Goal: Transaction & Acquisition: Purchase product/service

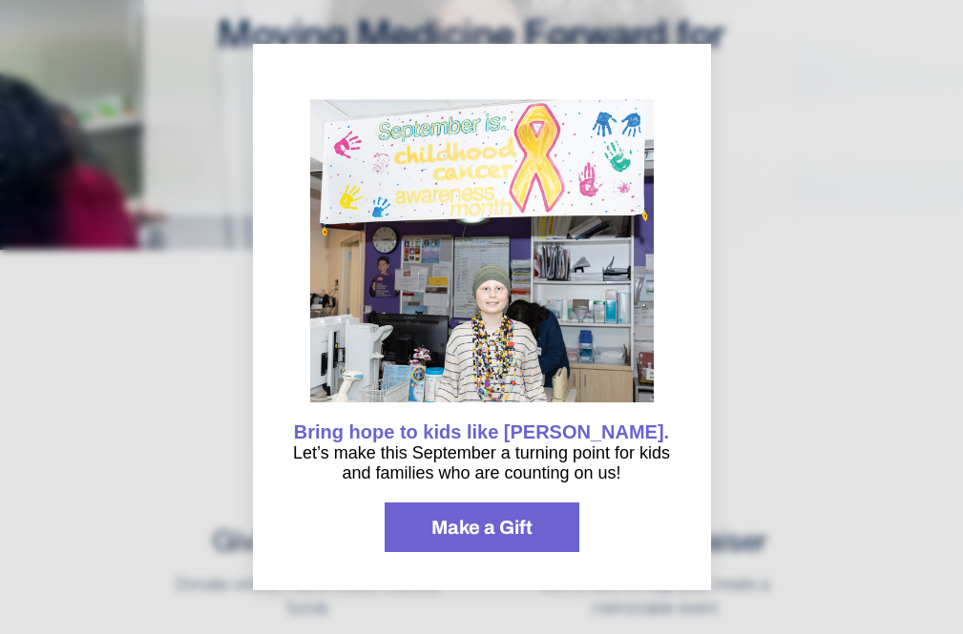
scroll to position [286, 0]
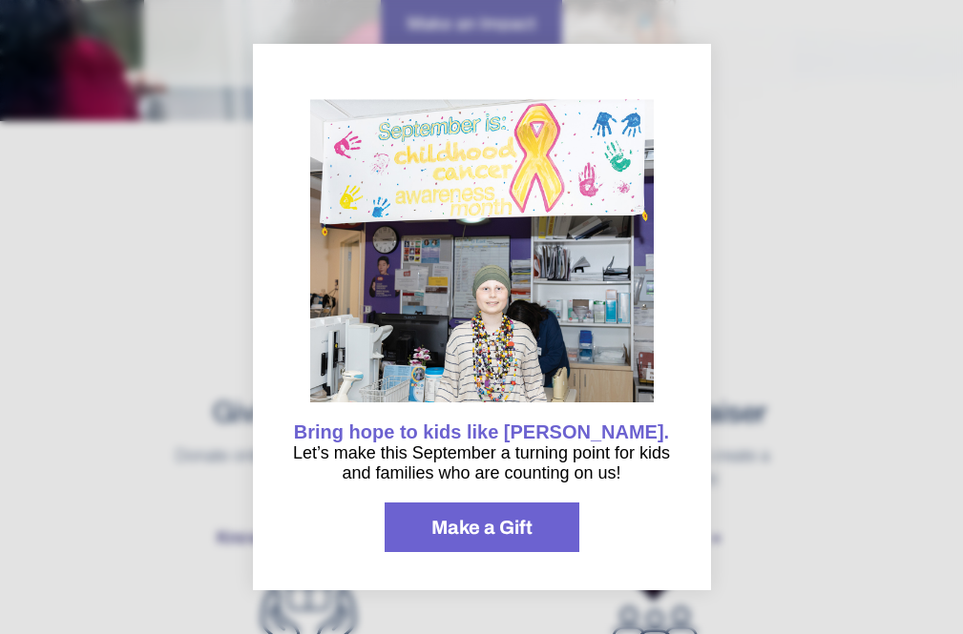
click at [522, 532] on span "Make a Gift" at bounding box center [481, 527] width 101 height 19
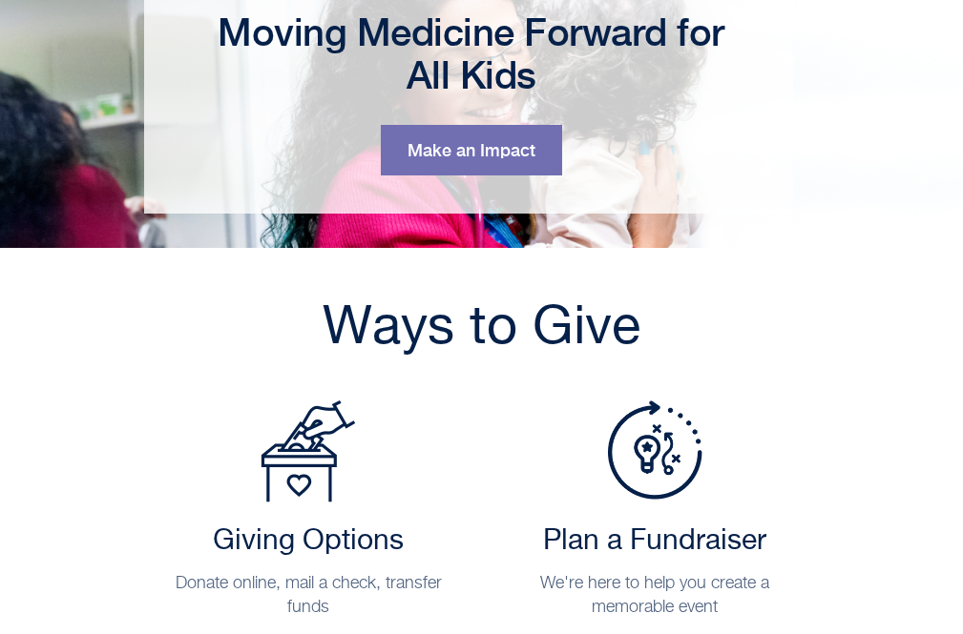
scroll to position [0, 0]
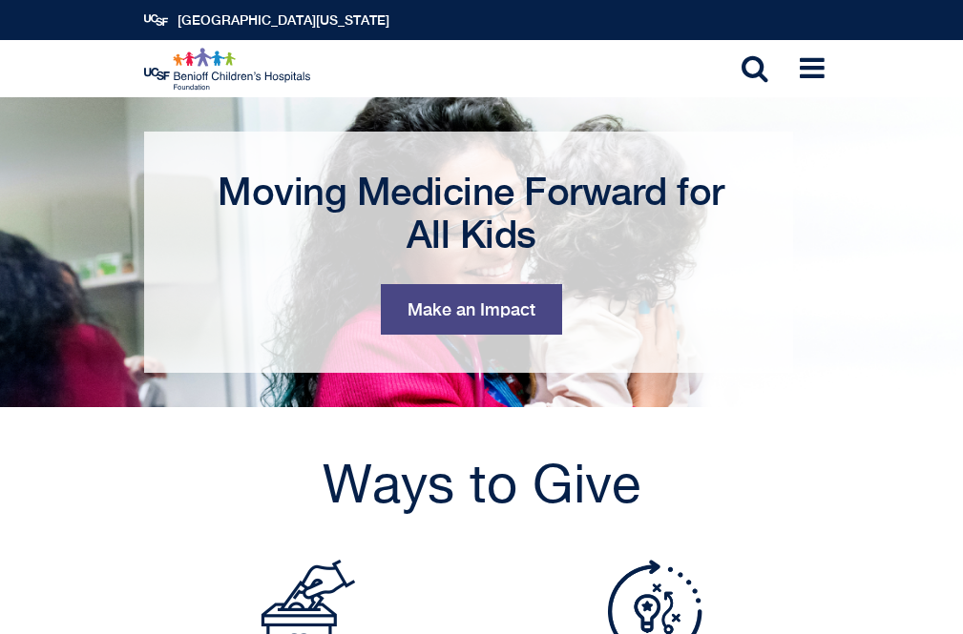
click at [455, 297] on link "Make an Impact" at bounding box center [471, 309] width 181 height 51
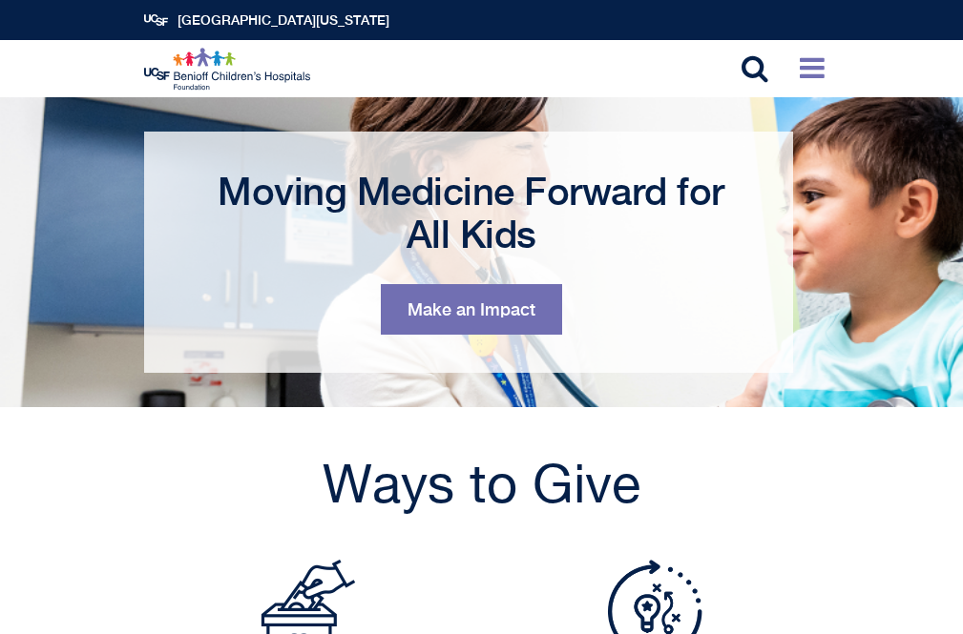
click at [804, 80] on icon at bounding box center [812, 67] width 25 height 29
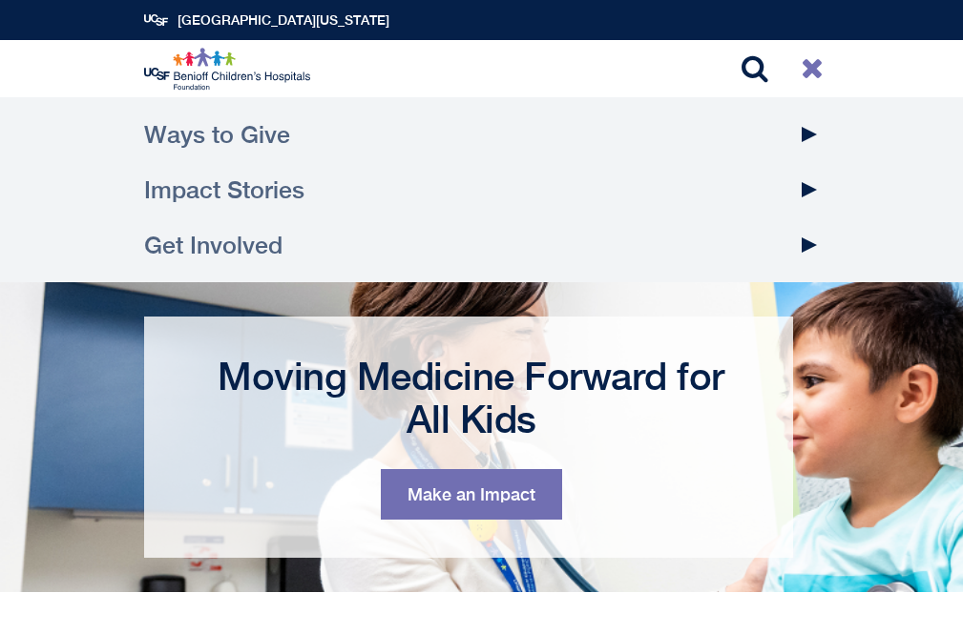
click at [264, 140] on link "Ways to Give" at bounding box center [481, 134] width 675 height 55
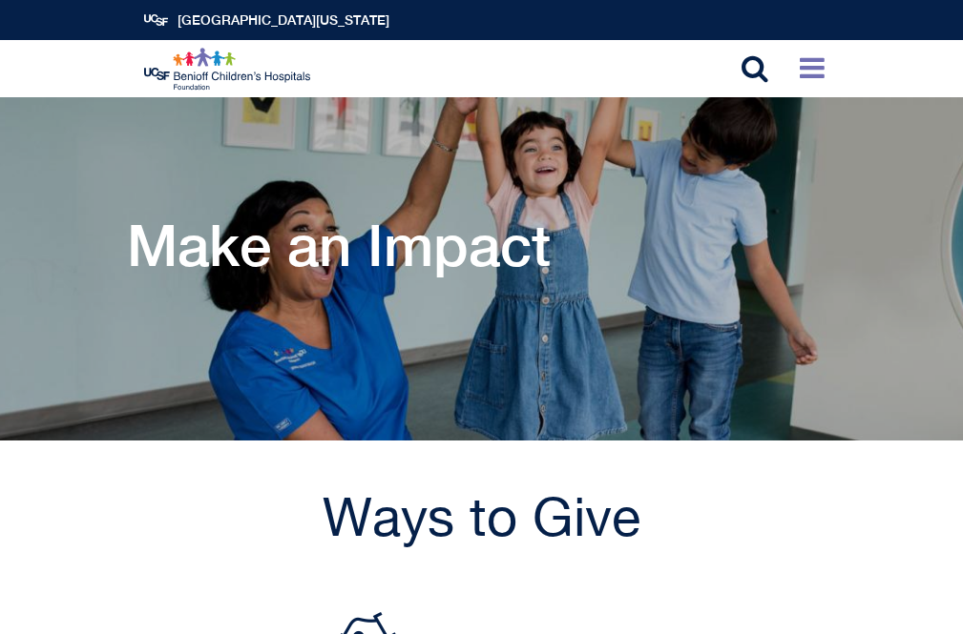
click at [805, 65] on icon at bounding box center [812, 67] width 25 height 29
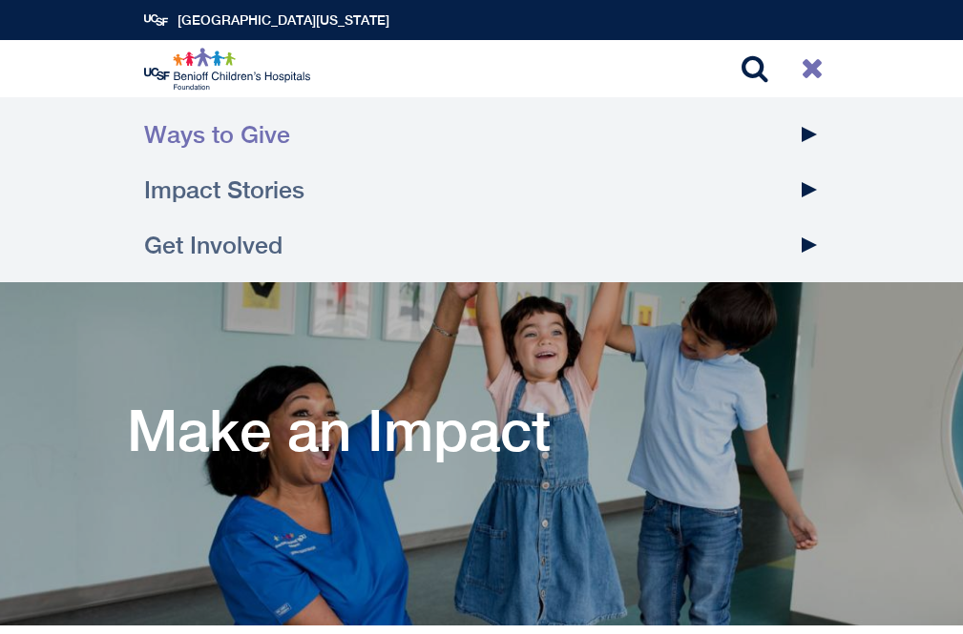
click at [811, 137] on button "Toggle Dropdown" at bounding box center [809, 134] width 48 height 55
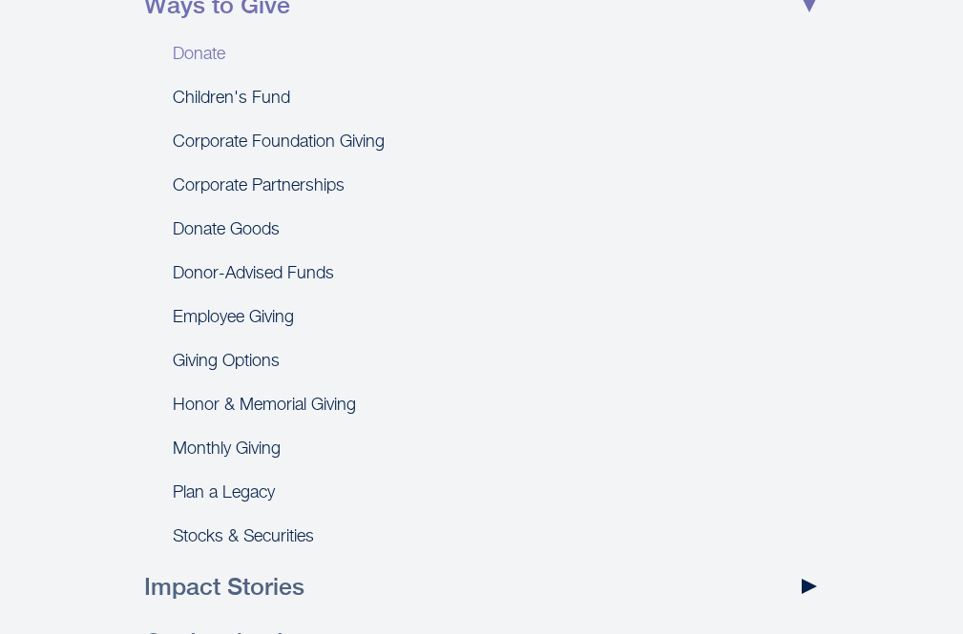
scroll to position [95, 0]
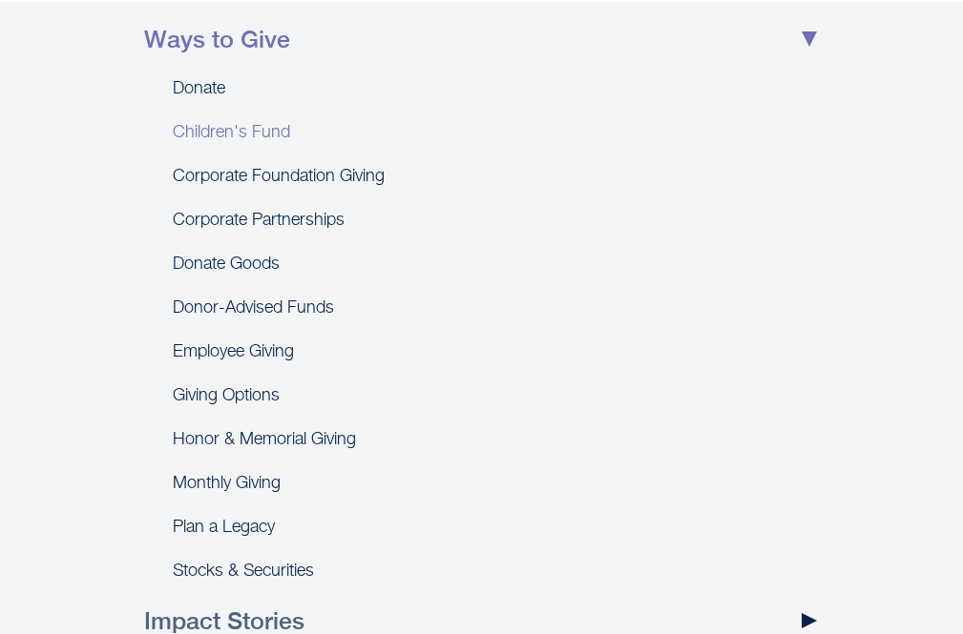
click at [520, 114] on link "Children's Fund" at bounding box center [481, 133] width 675 height 44
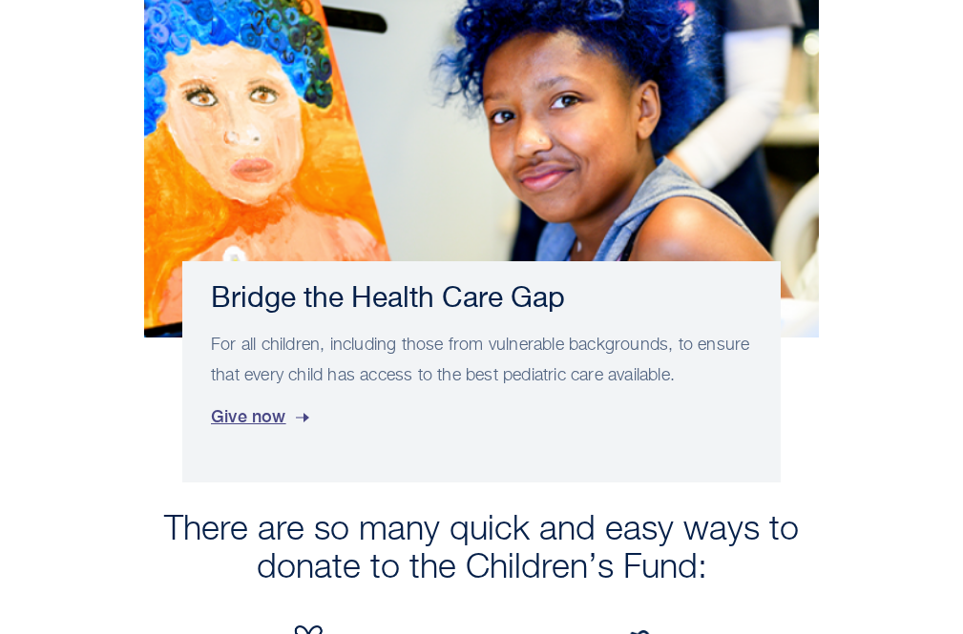
scroll to position [2671, 0]
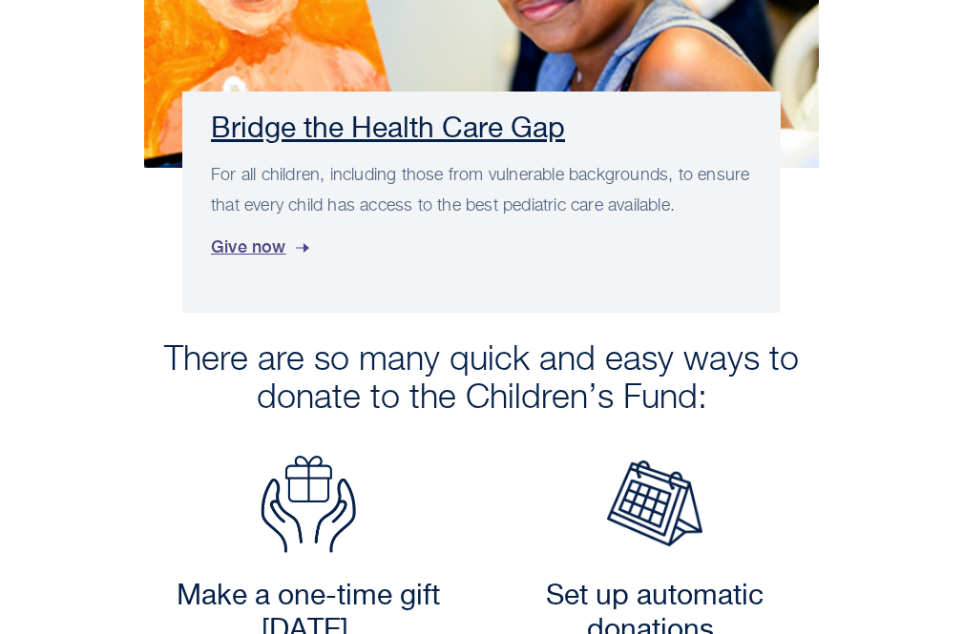
click at [292, 132] on div "Bridge the Health Care Gap For all children, including those from vulnerable ba…" at bounding box center [481, 202] width 598 height 221
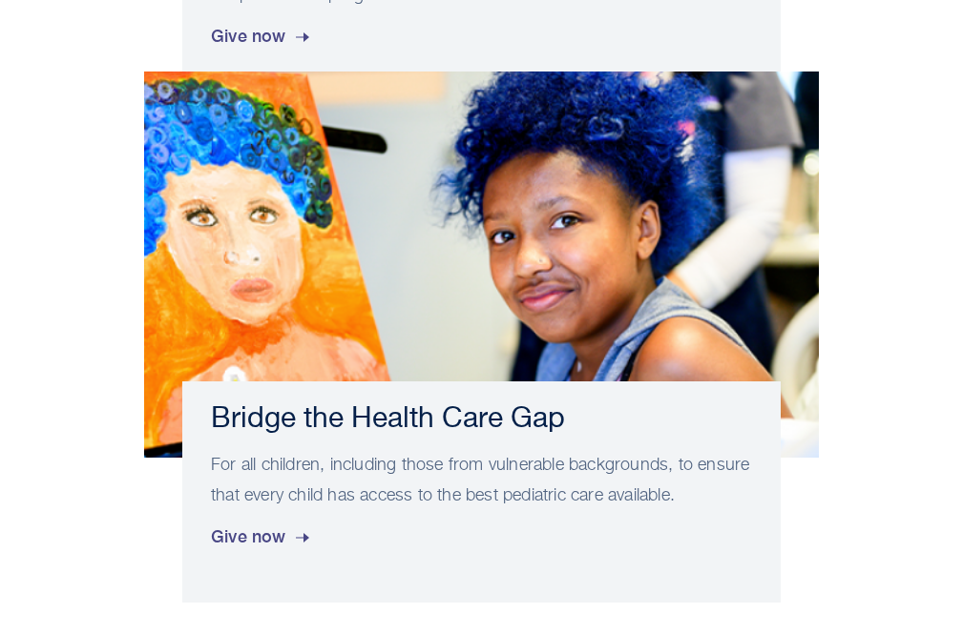
scroll to position [2130, 0]
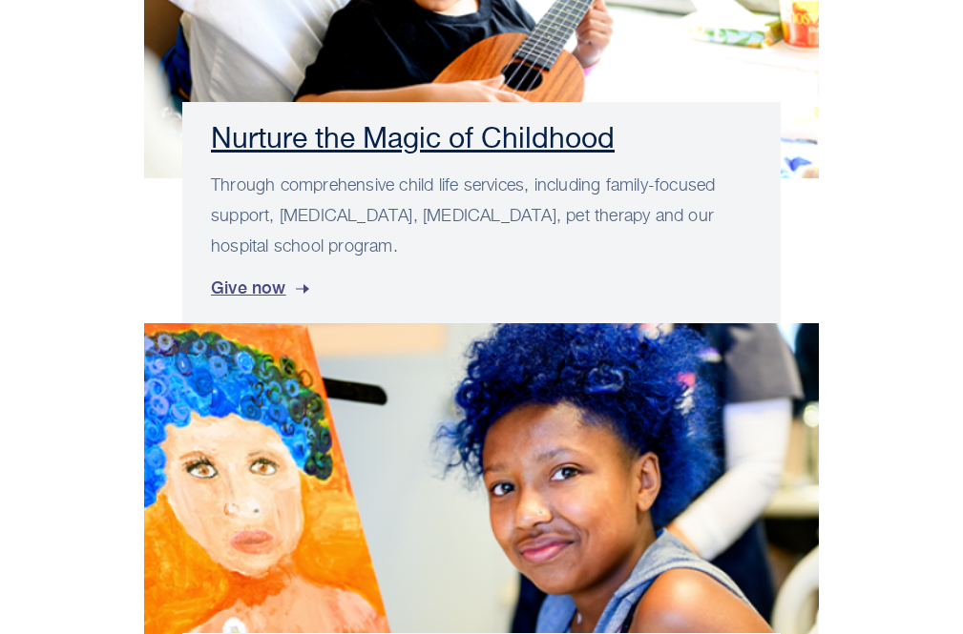
click at [465, 191] on div "Nurture the Magic of Childhood Through comprehensive child life services, inclu…" at bounding box center [481, 212] width 598 height 221
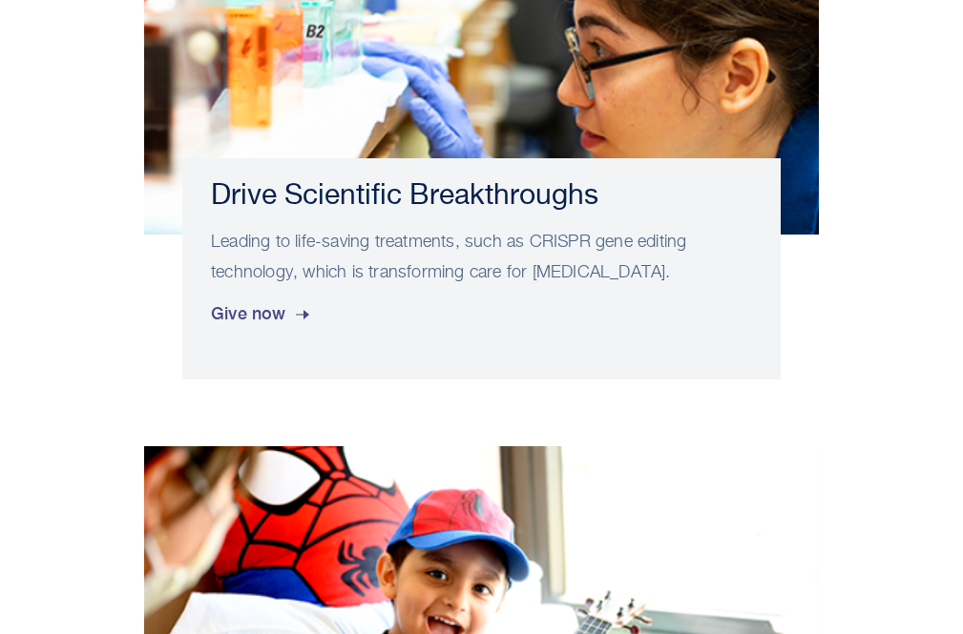
scroll to position [1457, 0]
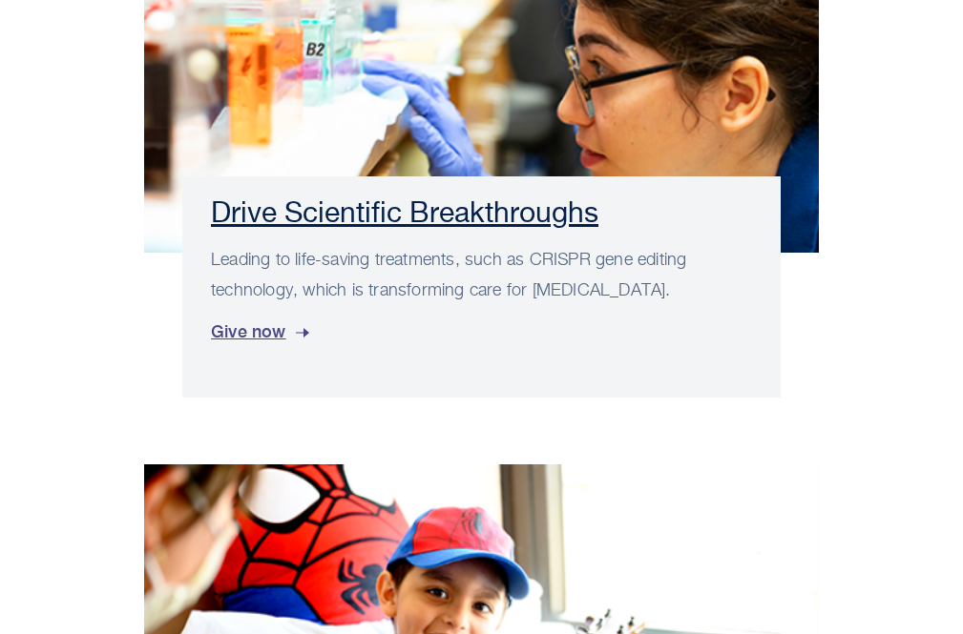
click at [339, 232] on h3 "Drive Scientific Breakthroughs" at bounding box center [481, 214] width 541 height 34
